Goal: Task Accomplishment & Management: Manage account settings

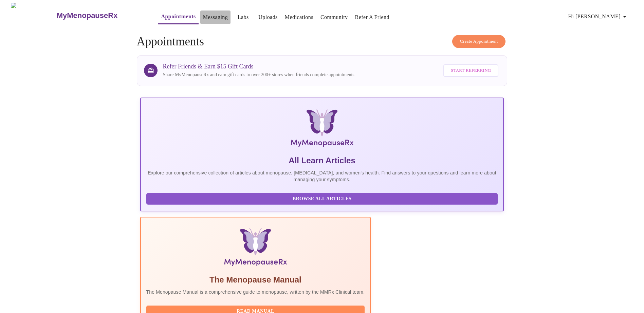
click at [206, 17] on link "Messaging" at bounding box center [215, 17] width 25 height 9
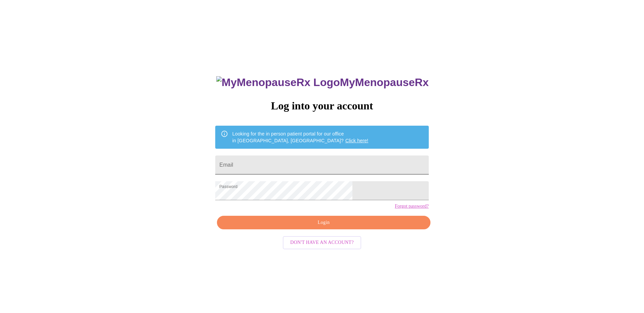
click at [269, 161] on input "Email" at bounding box center [321, 165] width 213 height 19
type input "[PERSON_NAME][EMAIL_ADDRESS][PERSON_NAME][DOMAIN_NAME]"
click at [293, 230] on button "Login" at bounding box center [323, 223] width 213 height 14
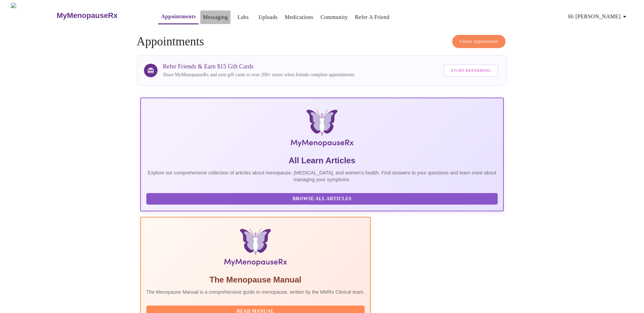
click at [208, 14] on link "Messaging" at bounding box center [215, 17] width 25 height 9
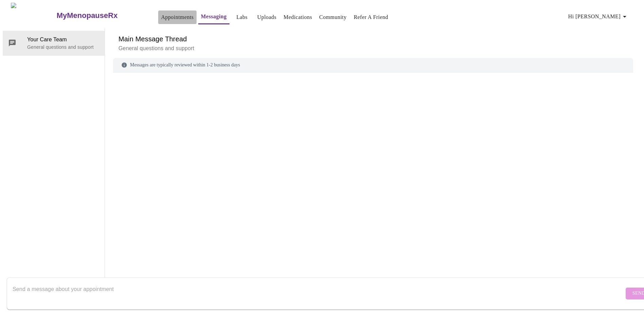
click at [167, 17] on link "Appointments" at bounding box center [177, 17] width 33 height 9
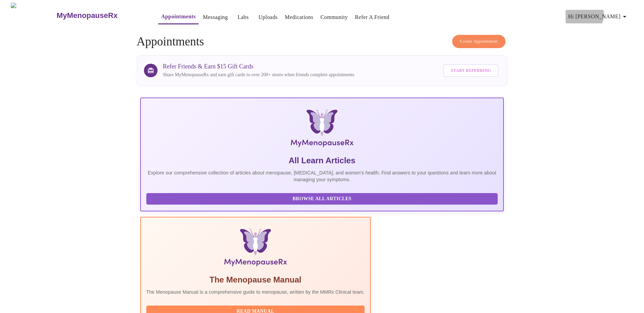
click at [614, 12] on span "Hi [PERSON_NAME]" at bounding box center [598, 16] width 60 height 9
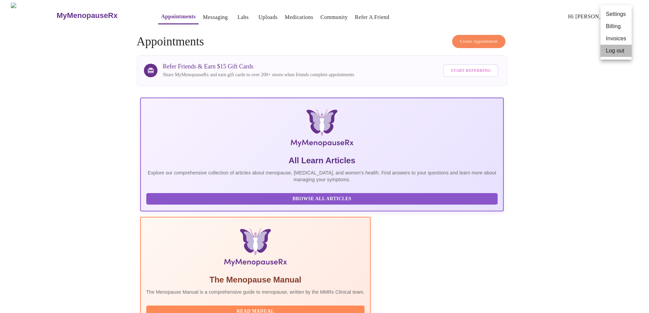
click at [608, 48] on li "Log out" at bounding box center [615, 51] width 31 height 12
